Goal: Task Accomplishment & Management: Manage account settings

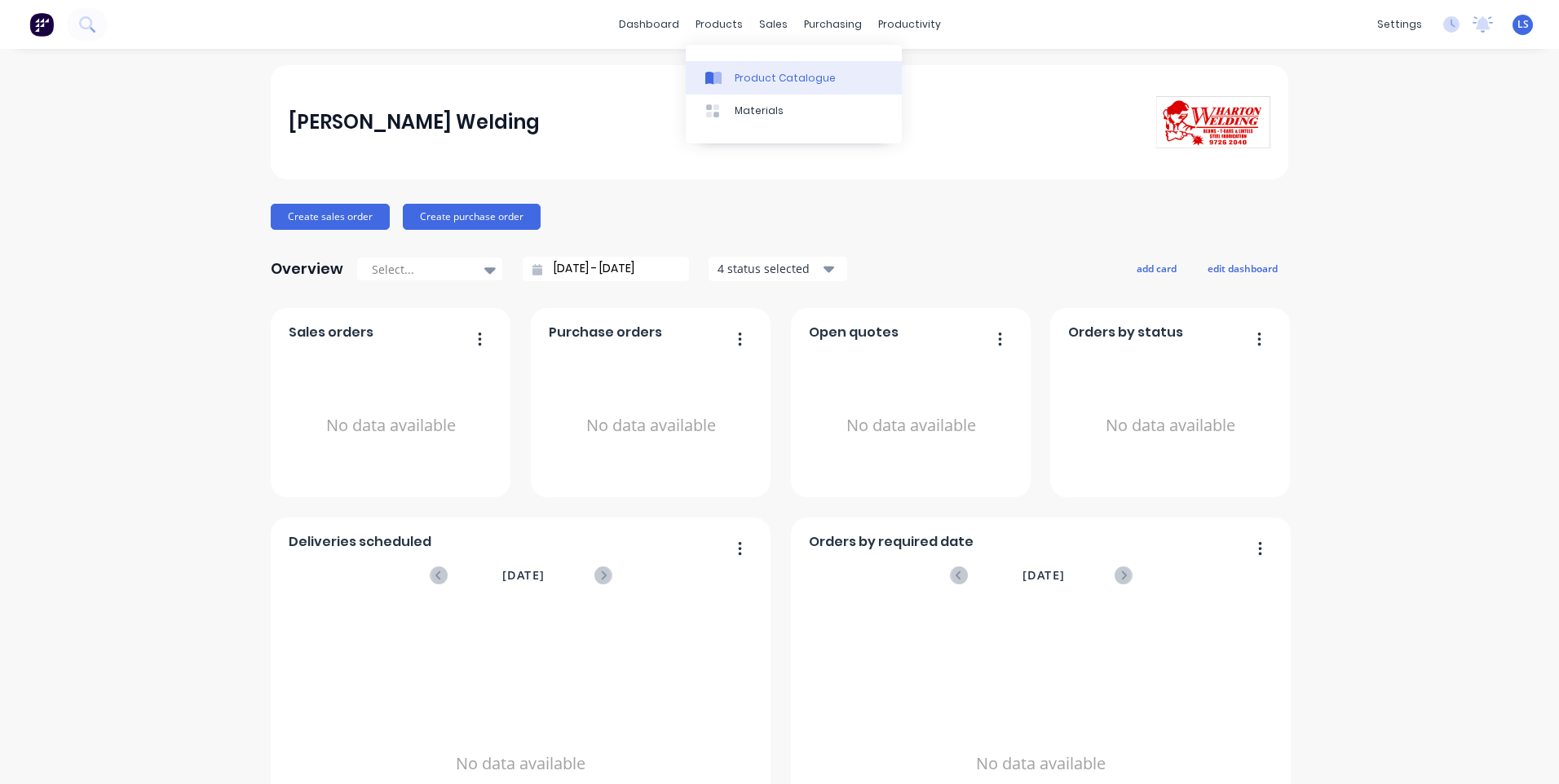
click at [754, 67] on link "Product Catalogue" at bounding box center [793, 76] width 217 height 32
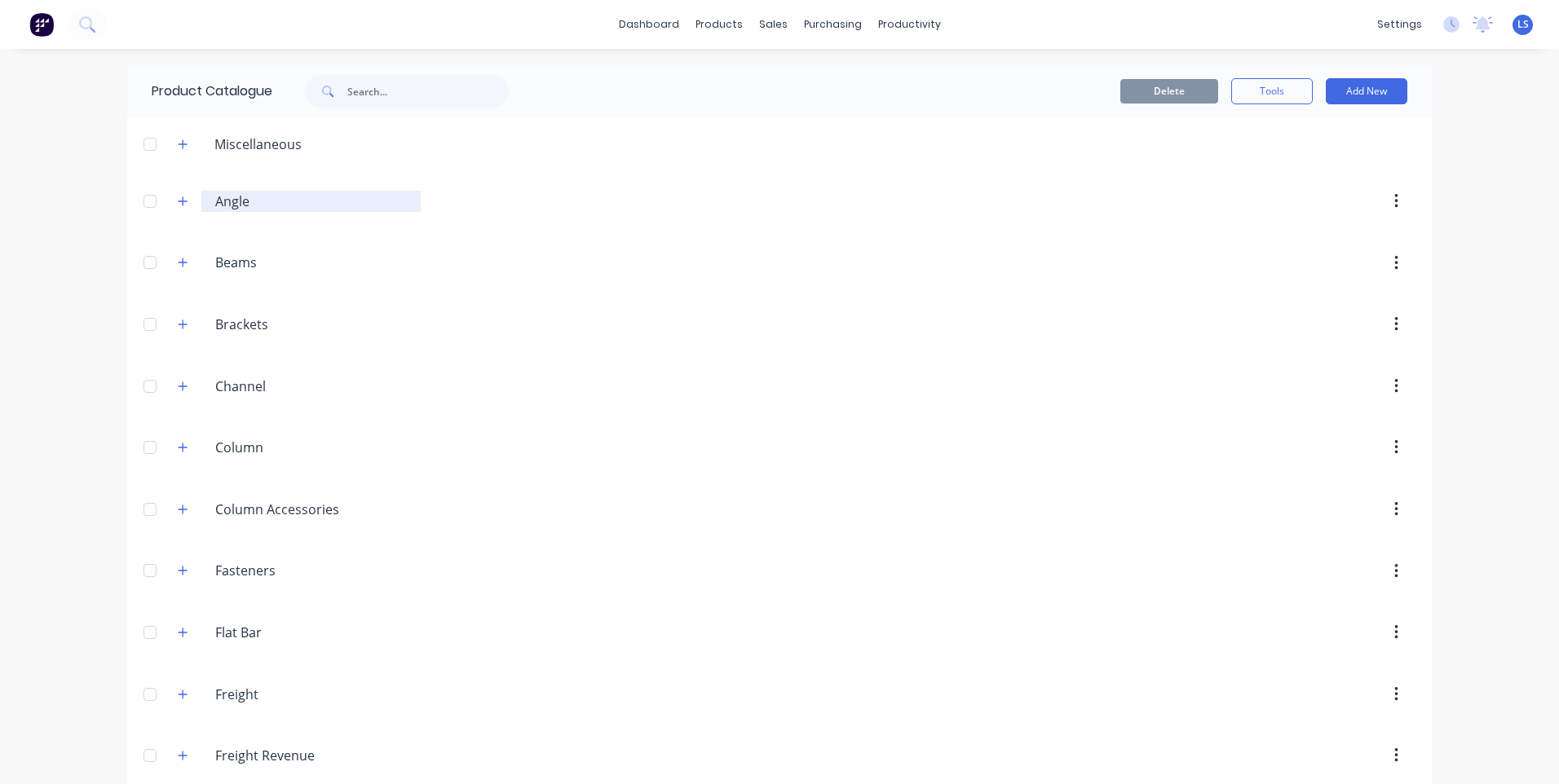
click at [238, 208] on input "Angle" at bounding box center [312, 201] width 193 height 19
click at [151, 205] on div at bounding box center [149, 201] width 32 height 32
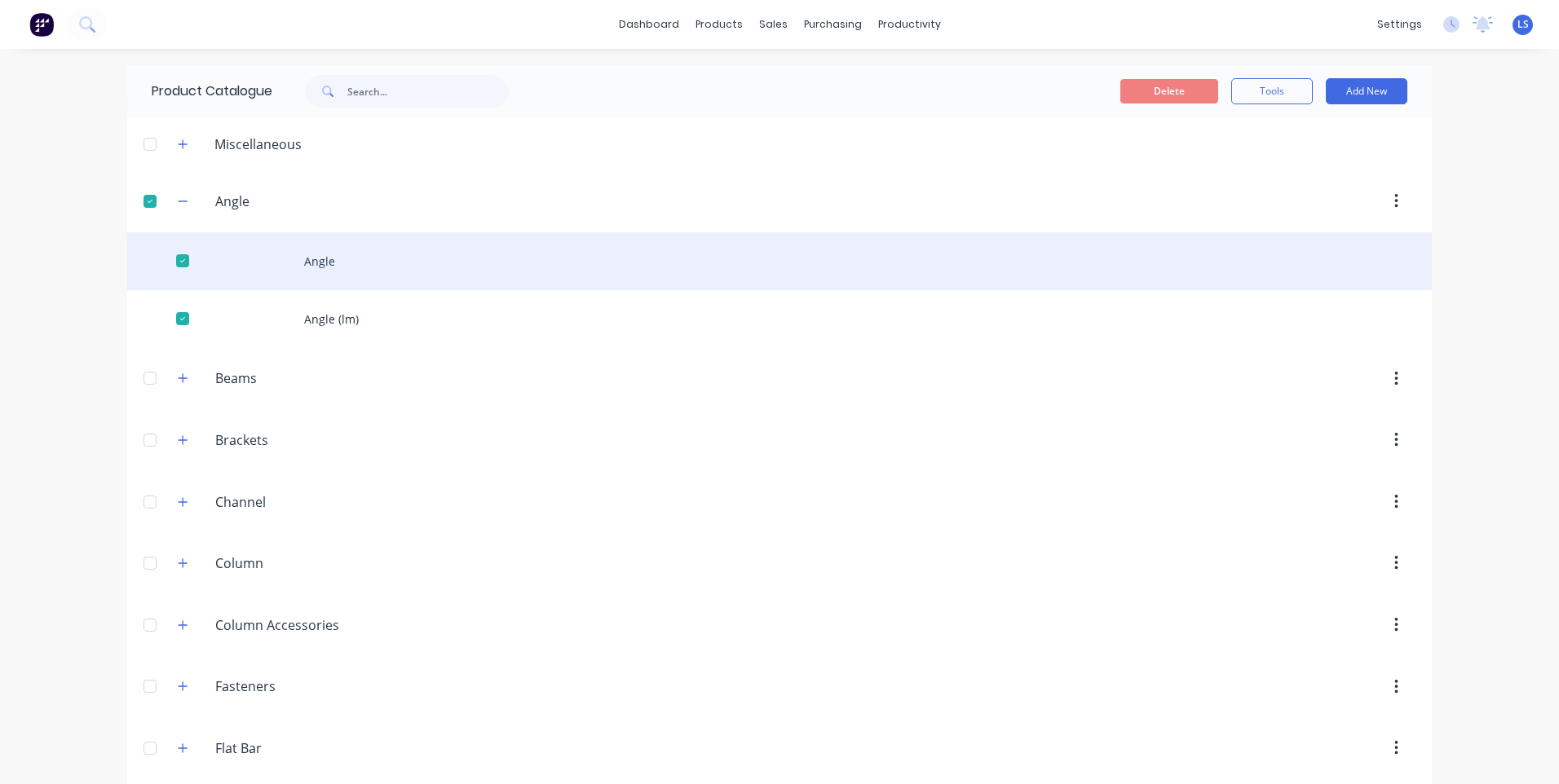
click at [312, 271] on div "Angle" at bounding box center [780, 261] width 1305 height 58
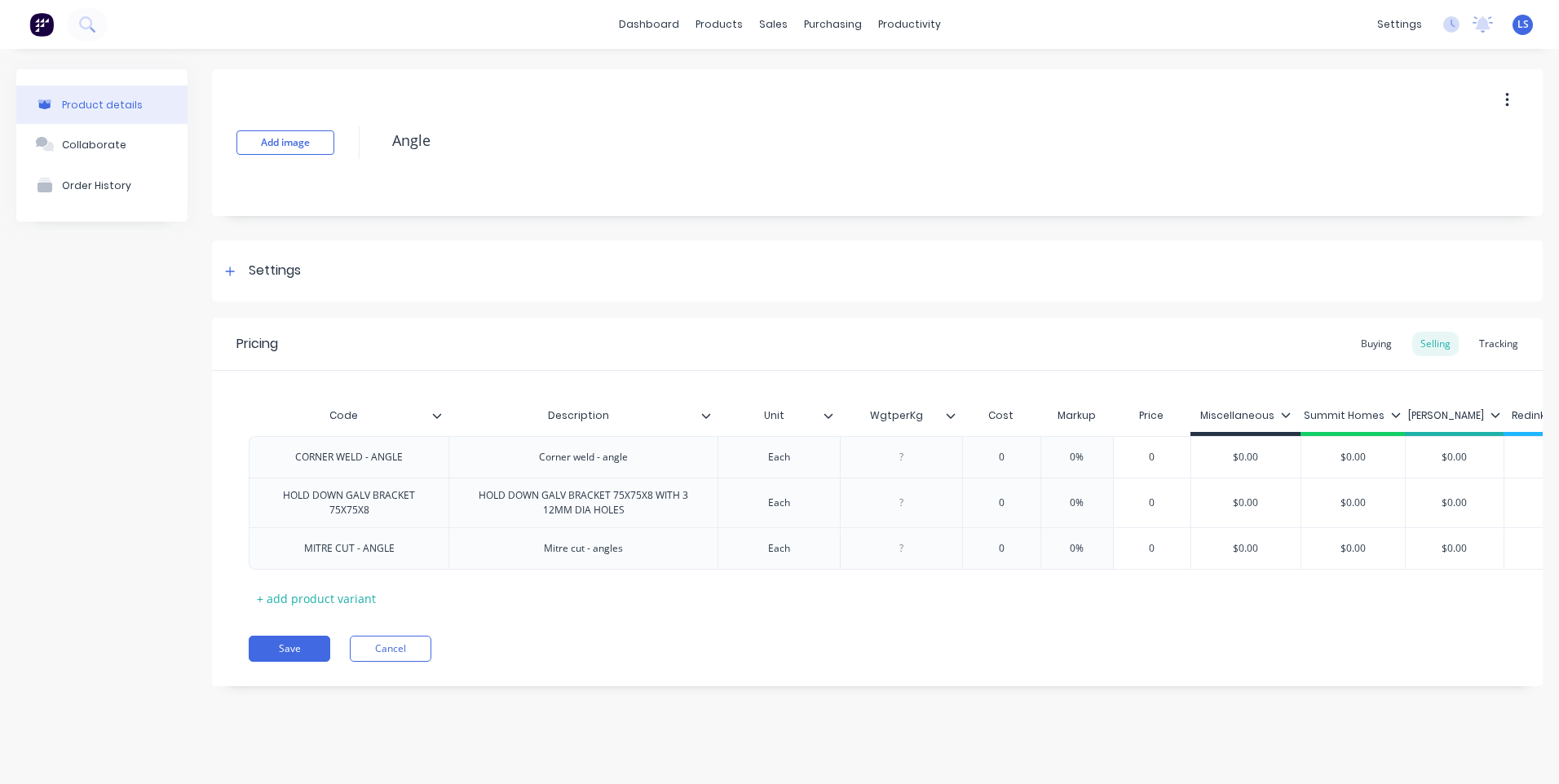
click at [1455, 427] on div "[PERSON_NAME]" at bounding box center [1455, 419] width 100 height 32
click at [1487, 425] on div "[PERSON_NAME]" at bounding box center [1454, 418] width 92 height 15
click at [1487, 423] on div "[PERSON_NAME]" at bounding box center [1454, 418] width 92 height 15
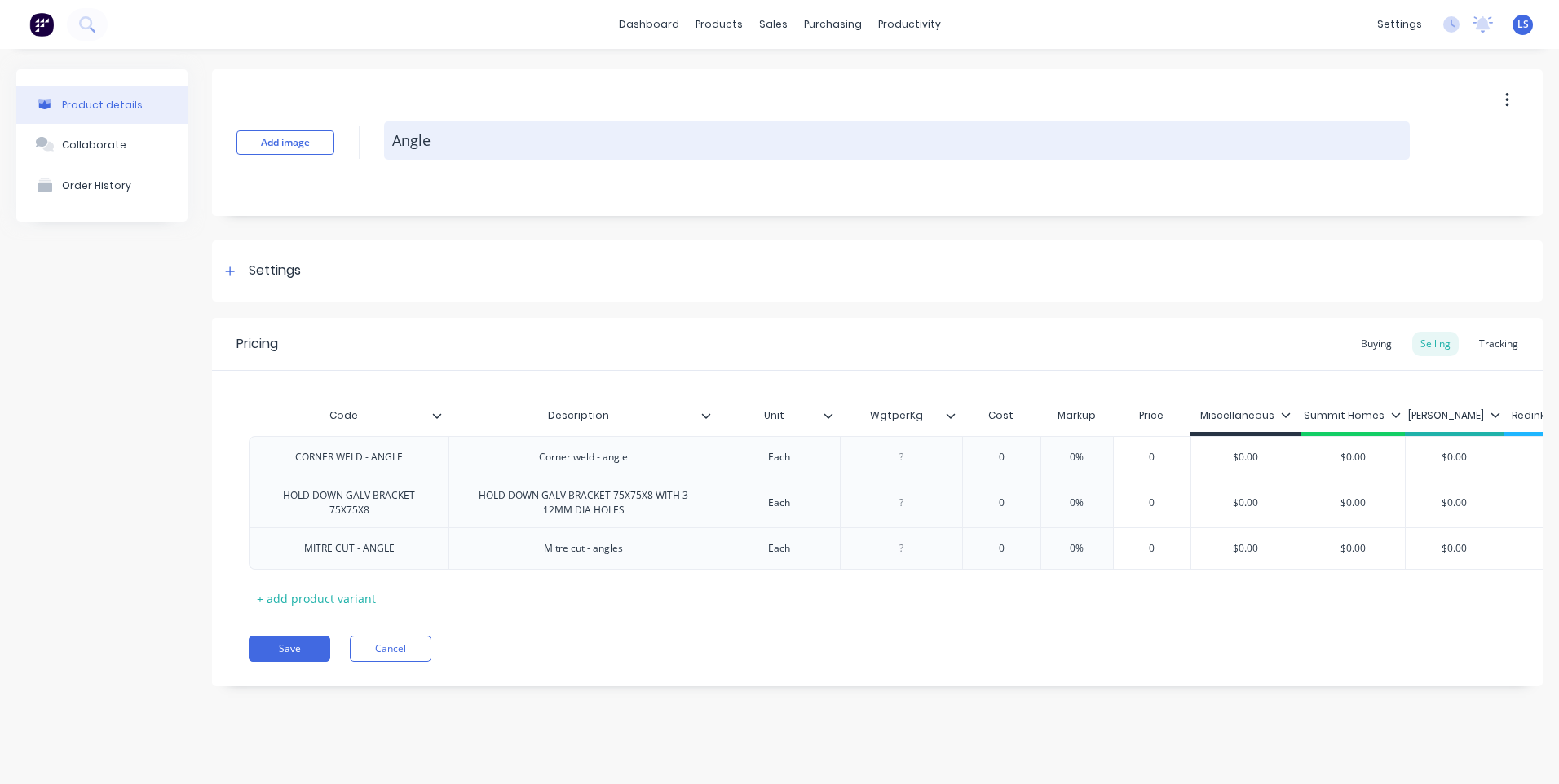
click at [414, 150] on textarea "Angle" at bounding box center [897, 141] width 1026 height 39
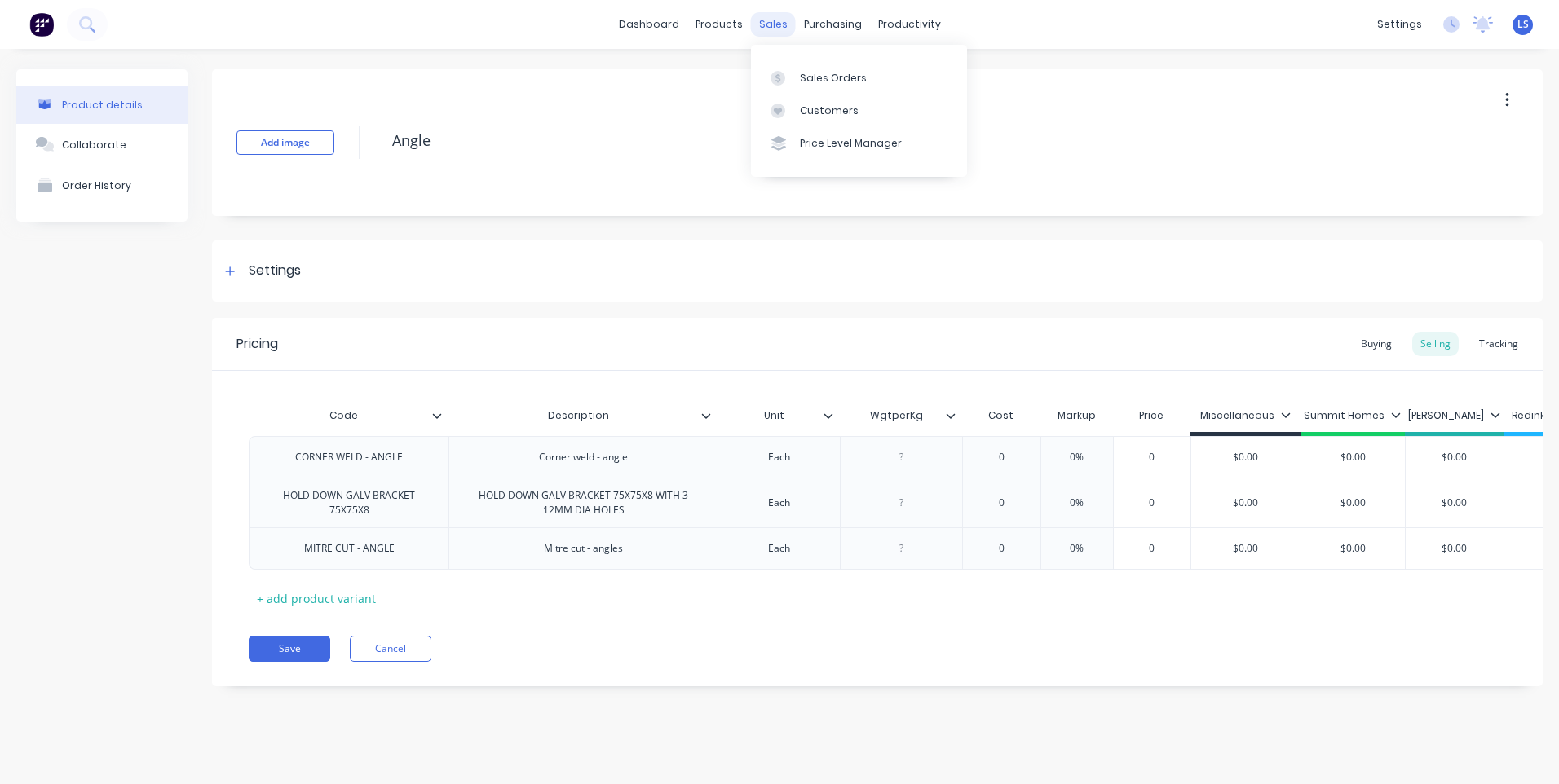
type textarea "x"
click at [756, 27] on div "sales" at bounding box center [773, 24] width 45 height 25
click at [807, 84] on div "Sales Orders" at bounding box center [833, 78] width 67 height 15
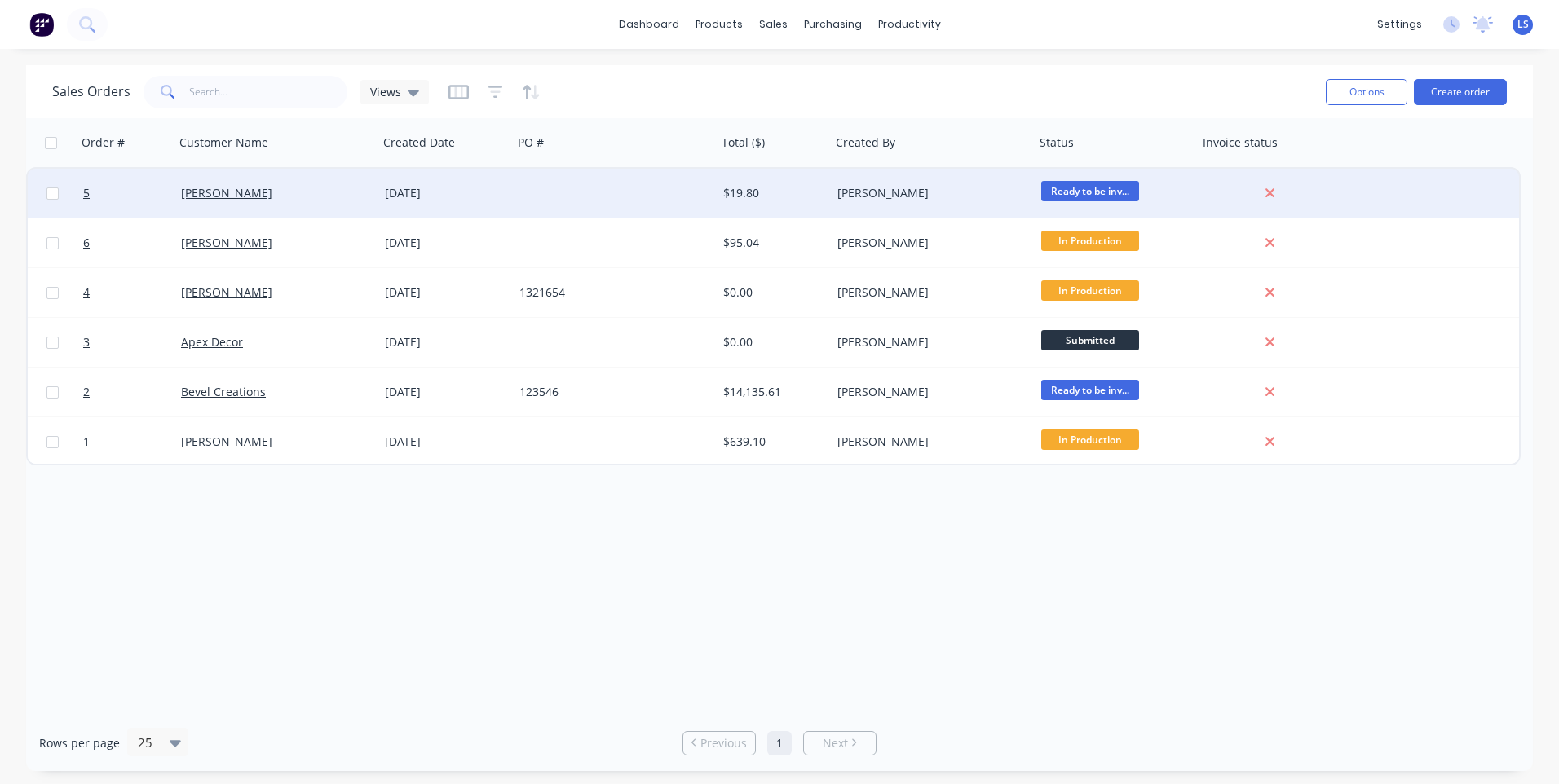
click at [1070, 187] on span "Ready to be inv..." at bounding box center [1090, 191] width 98 height 20
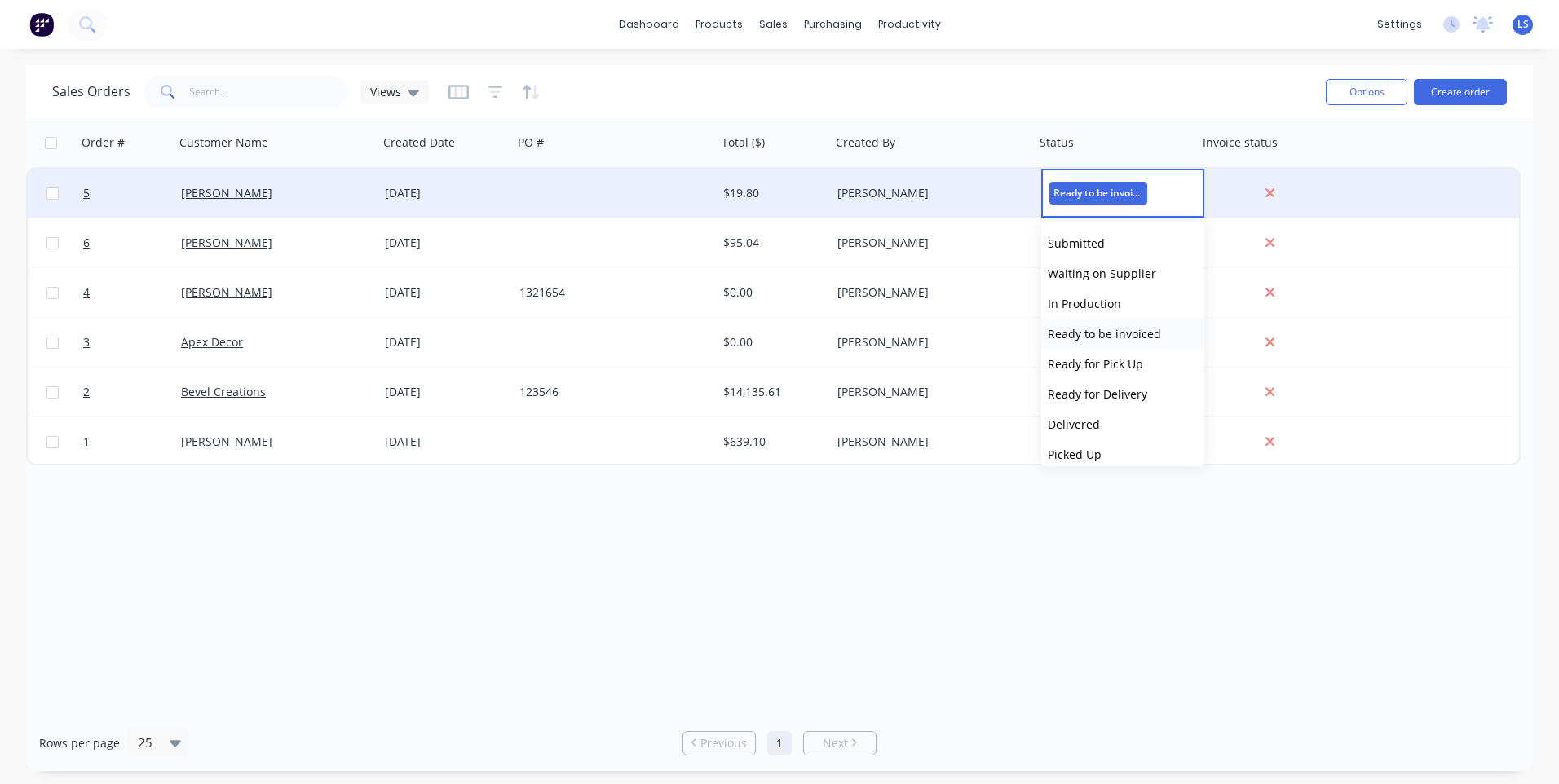
click at [1108, 337] on span "Ready to be invoiced" at bounding box center [1104, 333] width 113 height 16
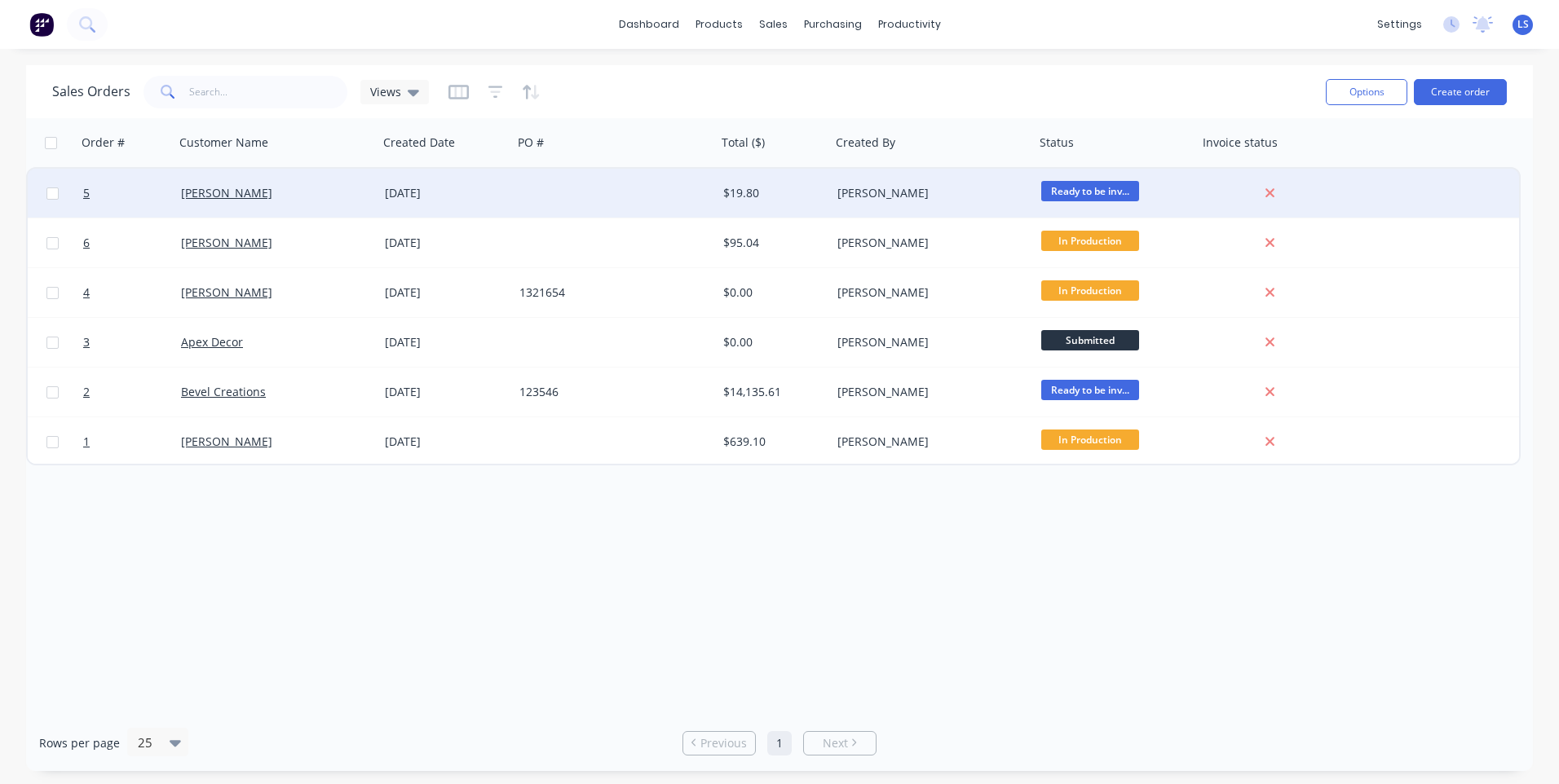
drag, startPoint x: 955, startPoint y: 736, endPoint x: 957, endPoint y: 745, distance: 9.2
click at [955, 738] on div "Rows per page 25 Previous 1 Next" at bounding box center [780, 743] width 1507 height 56
